Goal: Task Accomplishment & Management: Use online tool/utility

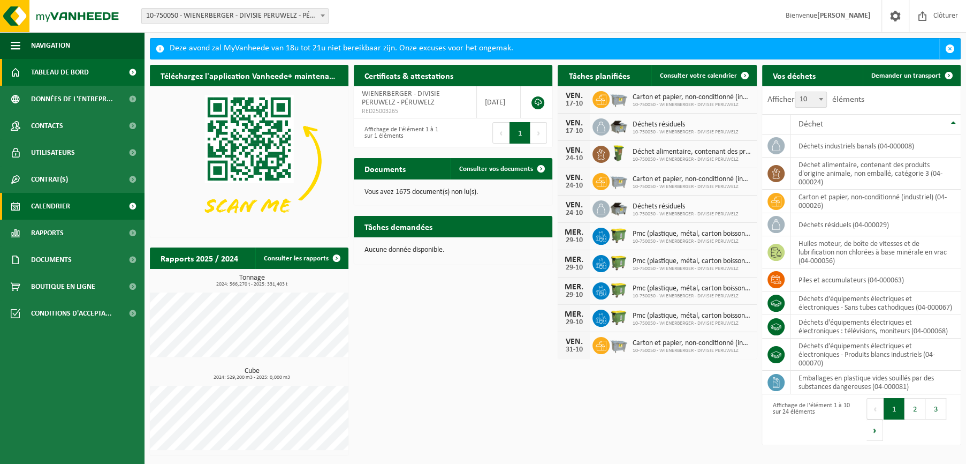
click at [61, 206] on span "Calendrier" at bounding box center [50, 206] width 39 height 27
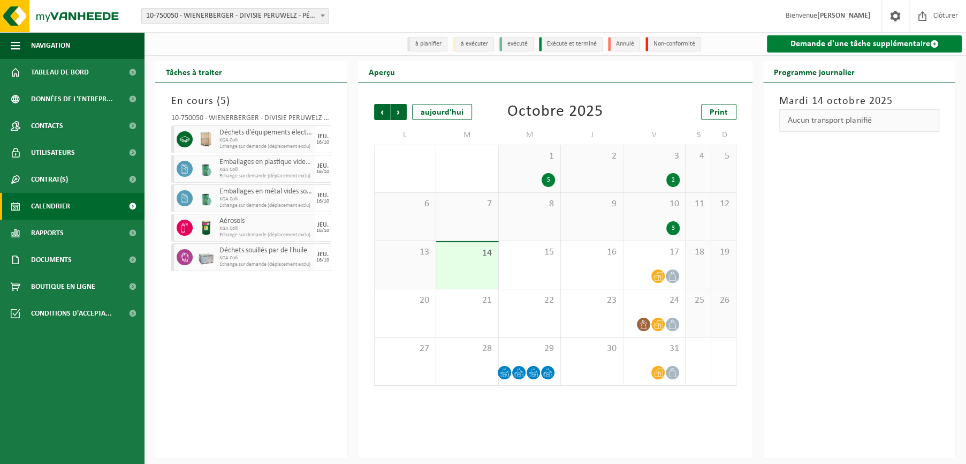
click at [845, 40] on link "Demande d'une tâche supplémentaire" at bounding box center [864, 43] width 195 height 17
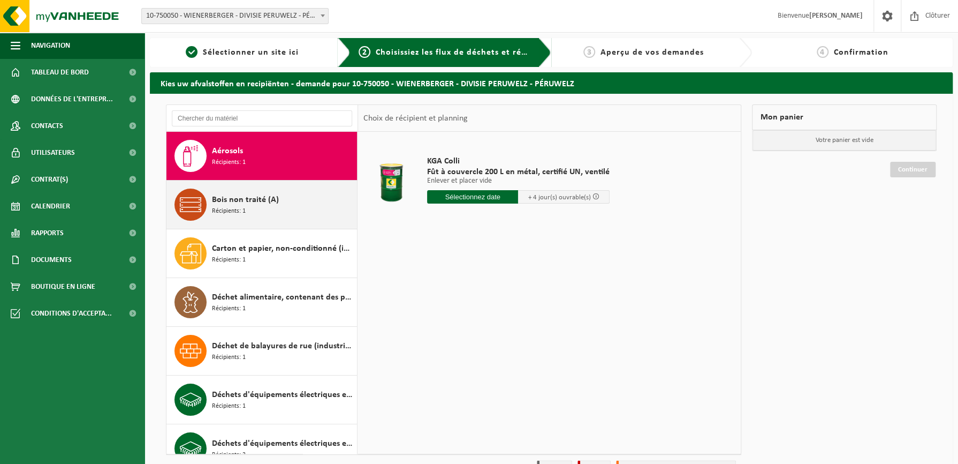
click at [270, 207] on div "Bois non traité (A) Récipients: 1" at bounding box center [283, 204] width 142 height 32
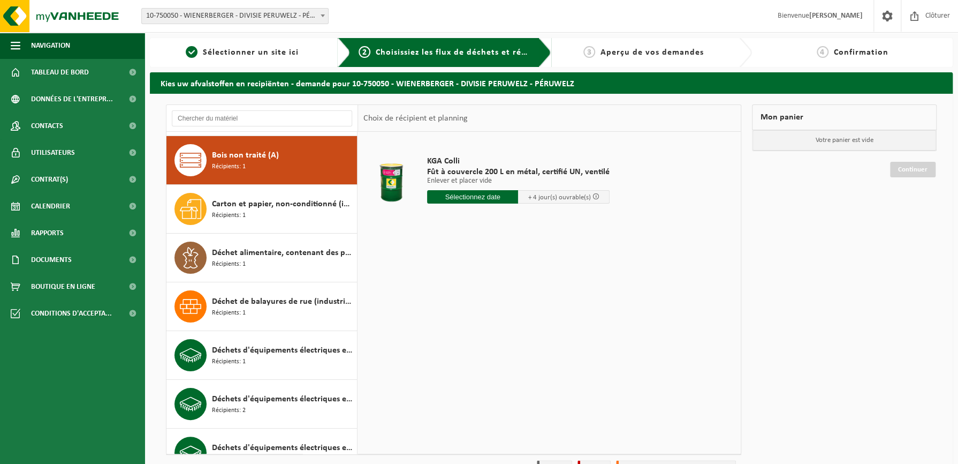
scroll to position [48, 0]
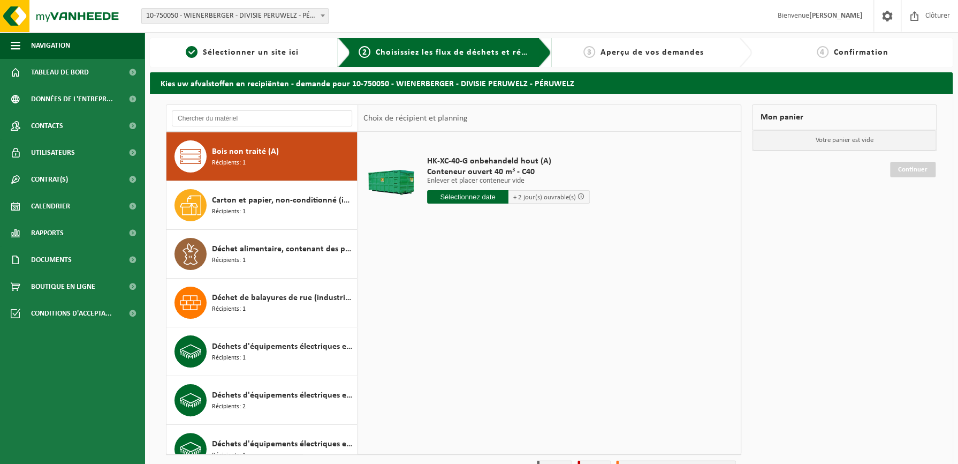
click at [463, 198] on input "text" at bounding box center [467, 196] width 81 height 13
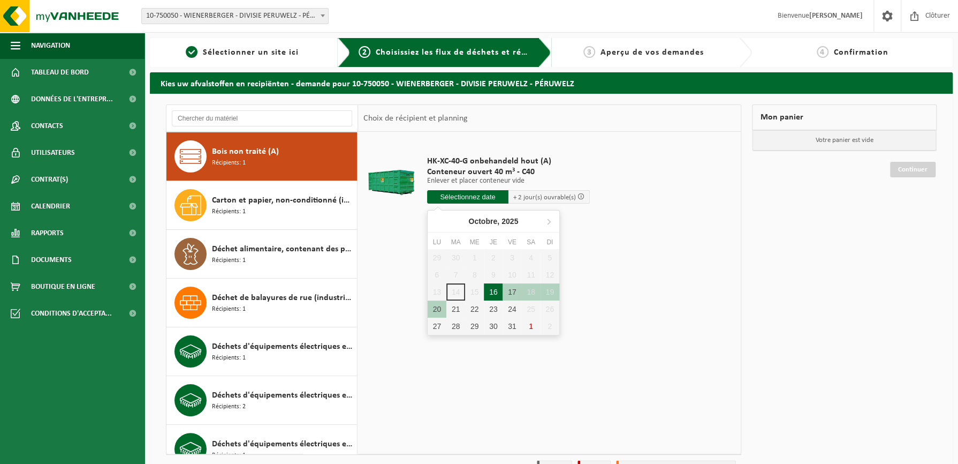
click at [492, 289] on div "16" at bounding box center [493, 291] width 19 height 17
type input "à partir de 2025-10-16"
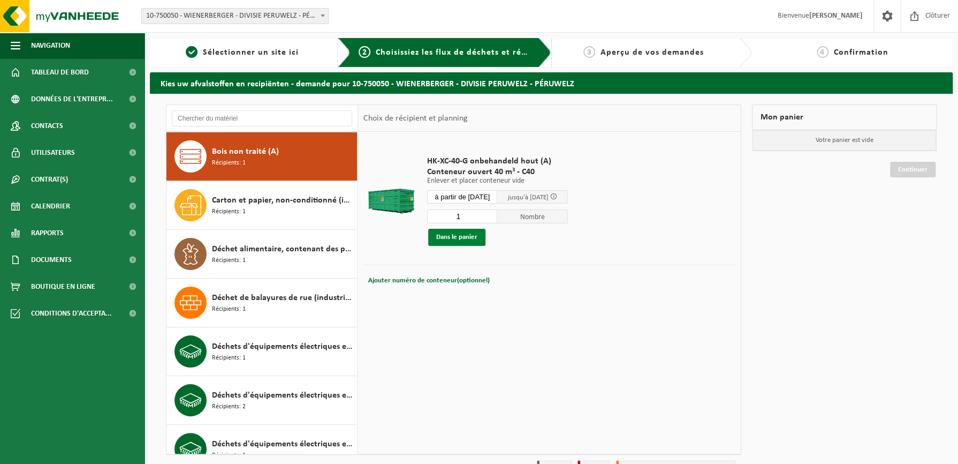
click at [460, 238] on button "Dans le panier" at bounding box center [456, 237] width 57 height 17
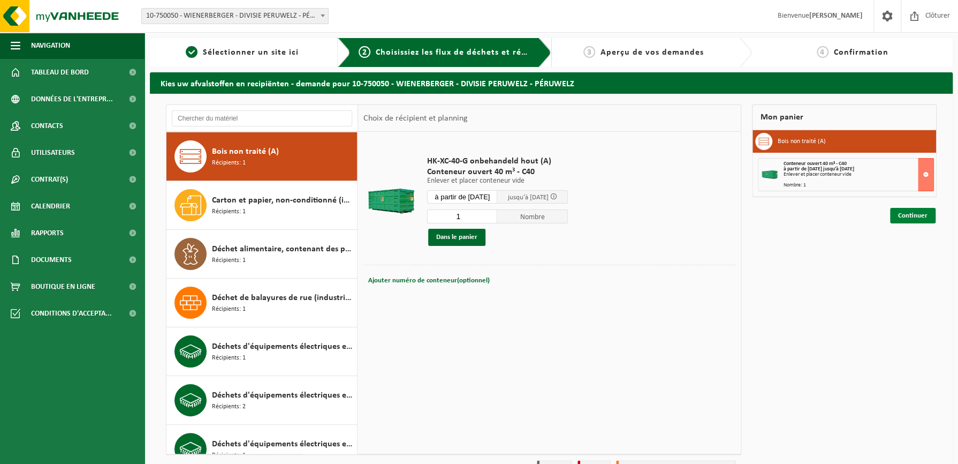
click at [907, 216] on link "Continuer" at bounding box center [913, 216] width 46 height 16
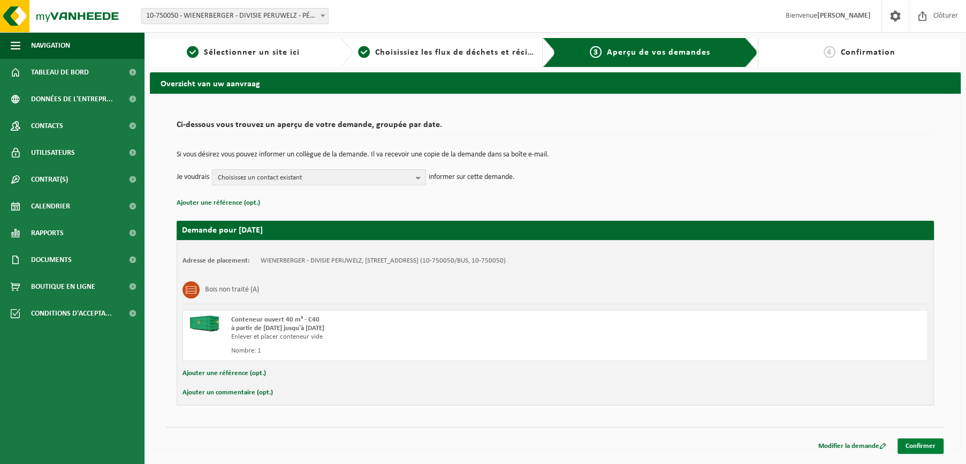
click at [925, 442] on link "Confirmer" at bounding box center [921, 446] width 46 height 16
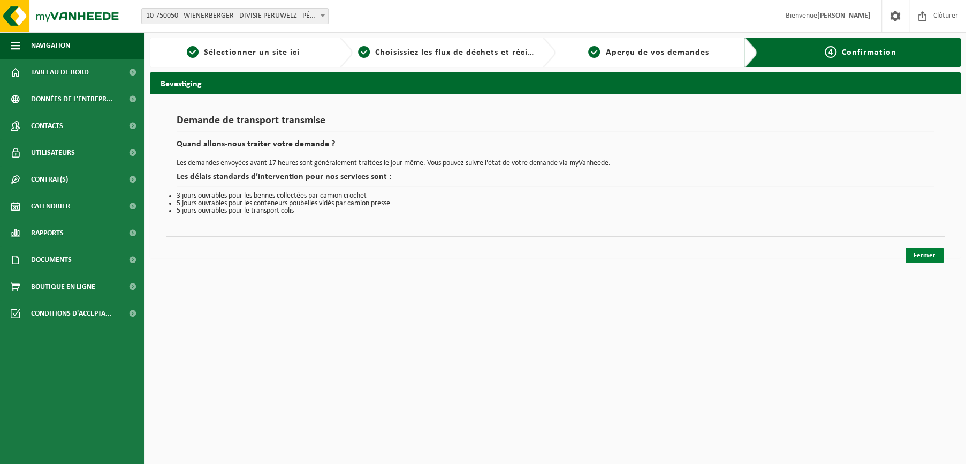
click at [927, 255] on link "Fermer" at bounding box center [925, 255] width 38 height 16
